Goal: Task Accomplishment & Management: Use online tool/utility

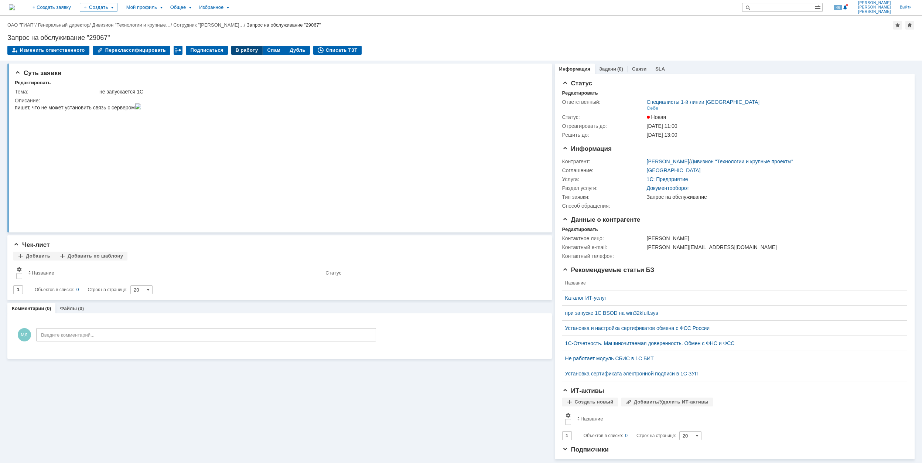
click at [241, 49] on div "В работу" at bounding box center [246, 50] width 31 height 9
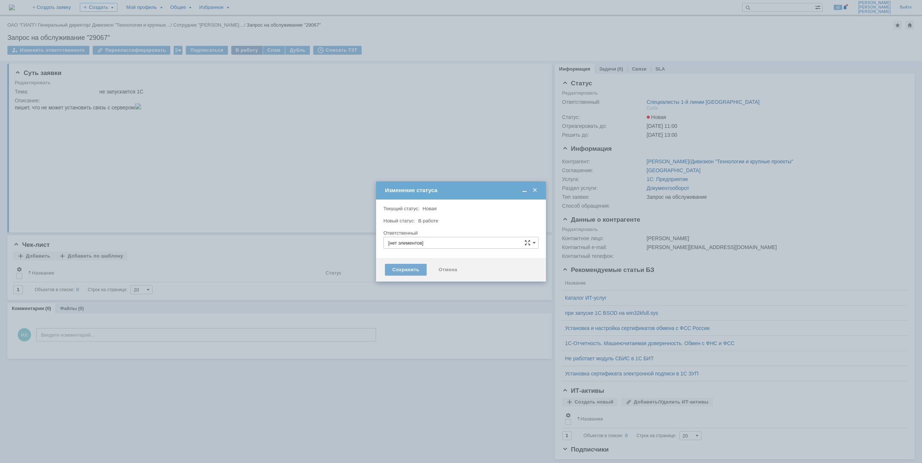
type input "Специалисты 1-й линии [GEOGRAPHIC_DATA]"
type input "[PERSON_NAME]"
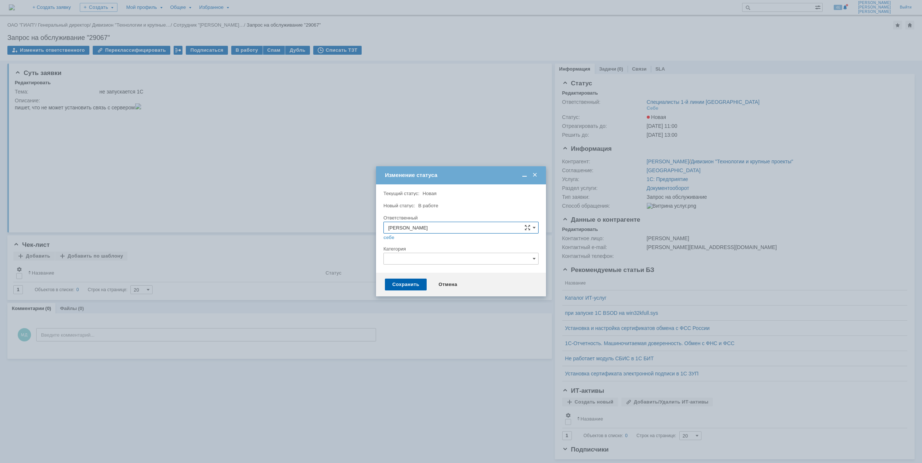
click at [472, 262] on input "text" at bounding box center [460, 259] width 155 height 12
click at [475, 308] on span "1C: Документооборот" at bounding box center [461, 309] width 146 height 6
type input "1C: Документооборот"
click at [399, 284] on div "Сохранить" at bounding box center [406, 284] width 42 height 12
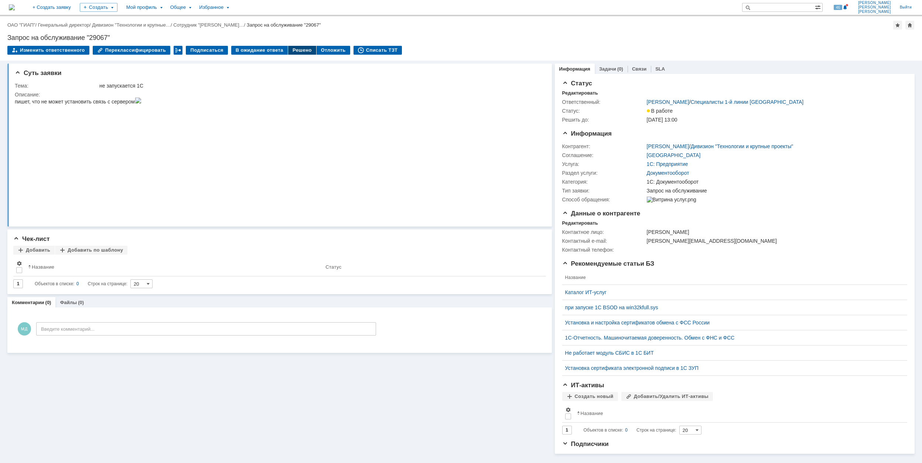
click at [293, 49] on div "Решено" at bounding box center [302, 50] width 28 height 9
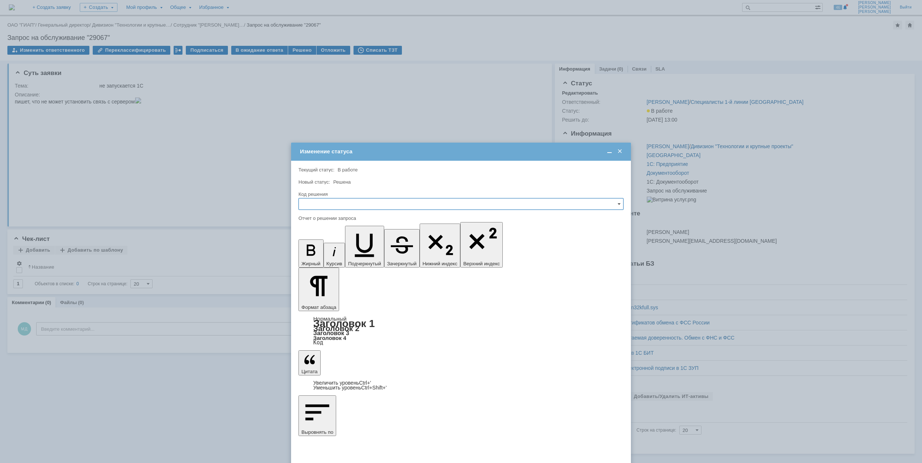
click at [398, 204] on input "text" at bounding box center [460, 204] width 325 height 12
click at [392, 254] on span "Решено" at bounding box center [460, 254] width 315 height 6
type input "Решено"
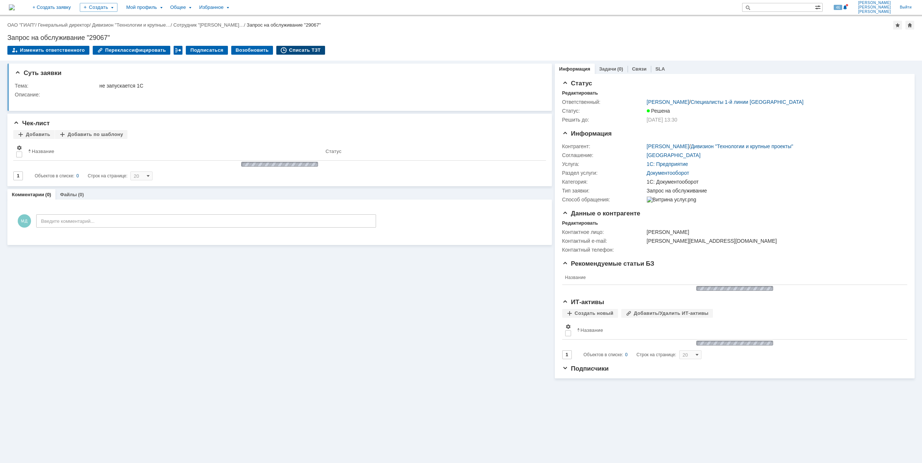
click at [293, 49] on div "Списать ТЗТ" at bounding box center [300, 50] width 49 height 9
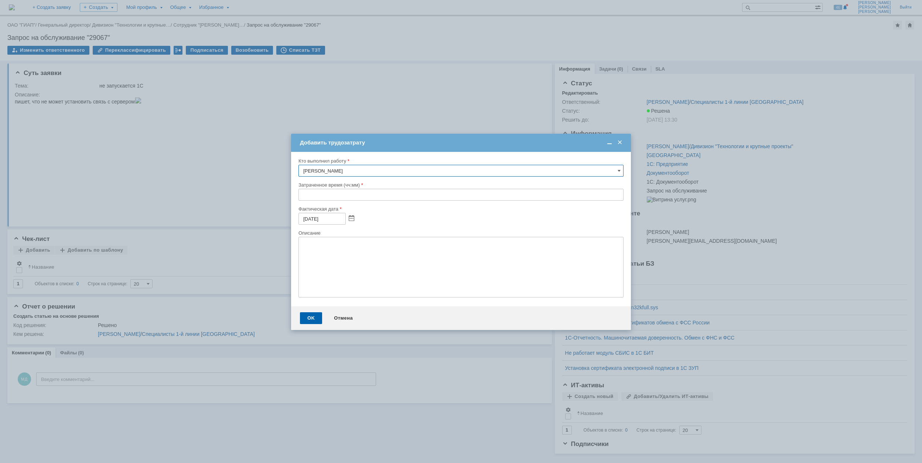
click at [300, 197] on input "text" at bounding box center [460, 195] width 325 height 12
type input "00:30"
click at [305, 312] on div "OK" at bounding box center [311, 318] width 22 height 12
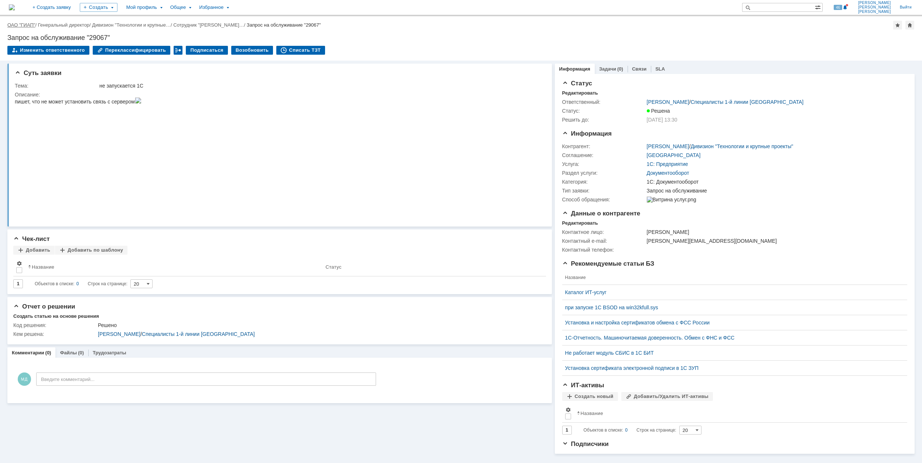
click at [28, 23] on link "ОАО "ГИАП"" at bounding box center [21, 25] width 28 height 6
